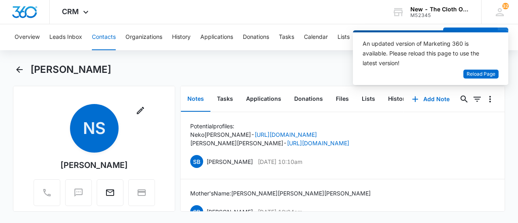
scroll to position [1012, 0]
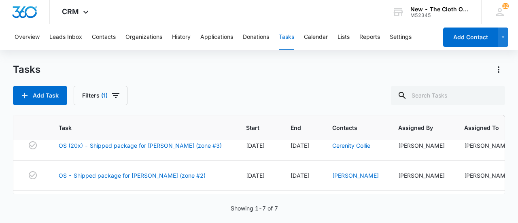
scroll to position [143, 0]
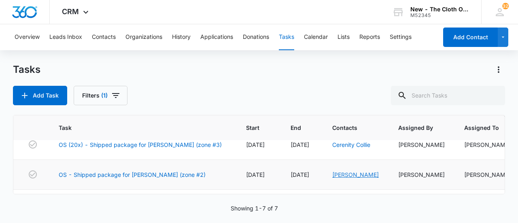
click at [343, 171] on link "Taneill Henderson" at bounding box center [355, 174] width 47 height 7
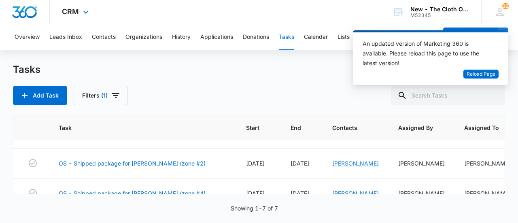
scroll to position [166, 0]
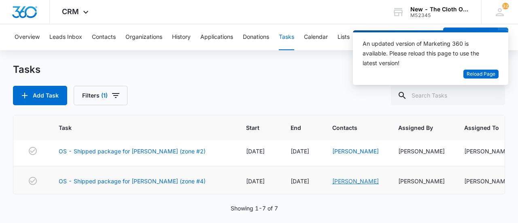
click at [346, 178] on link "[PERSON_NAME]" at bounding box center [355, 181] width 47 height 7
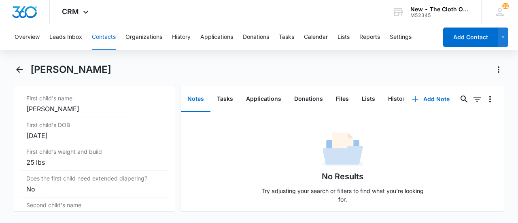
scroll to position [1003, 0]
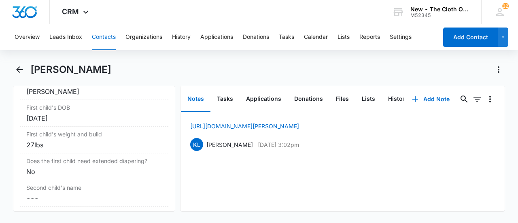
scroll to position [1020, 0]
